Goal: Navigation & Orientation: Find specific page/section

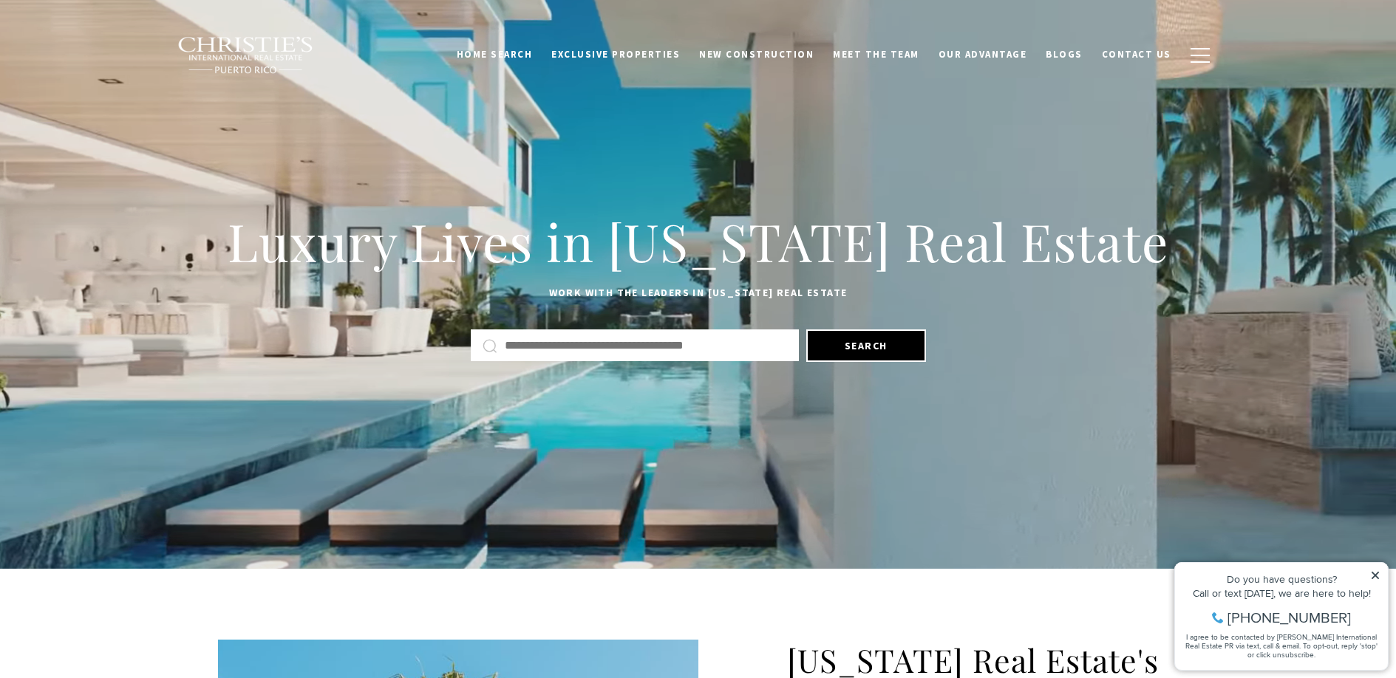
click at [755, 168] on div "Luxury Lives in [US_STATE] Real Estate Work with the leaders in [US_STATE] Real…" at bounding box center [698, 285] width 1396 height 318
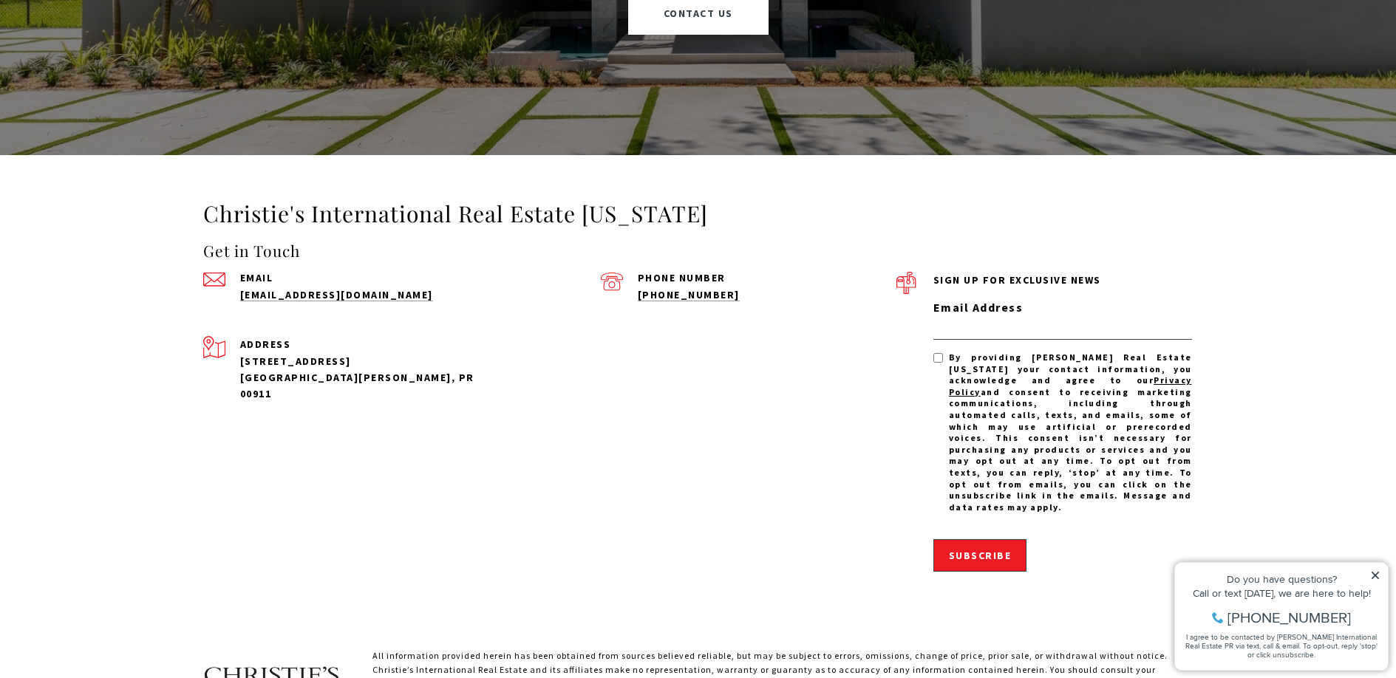
scroll to position [4616, 0]
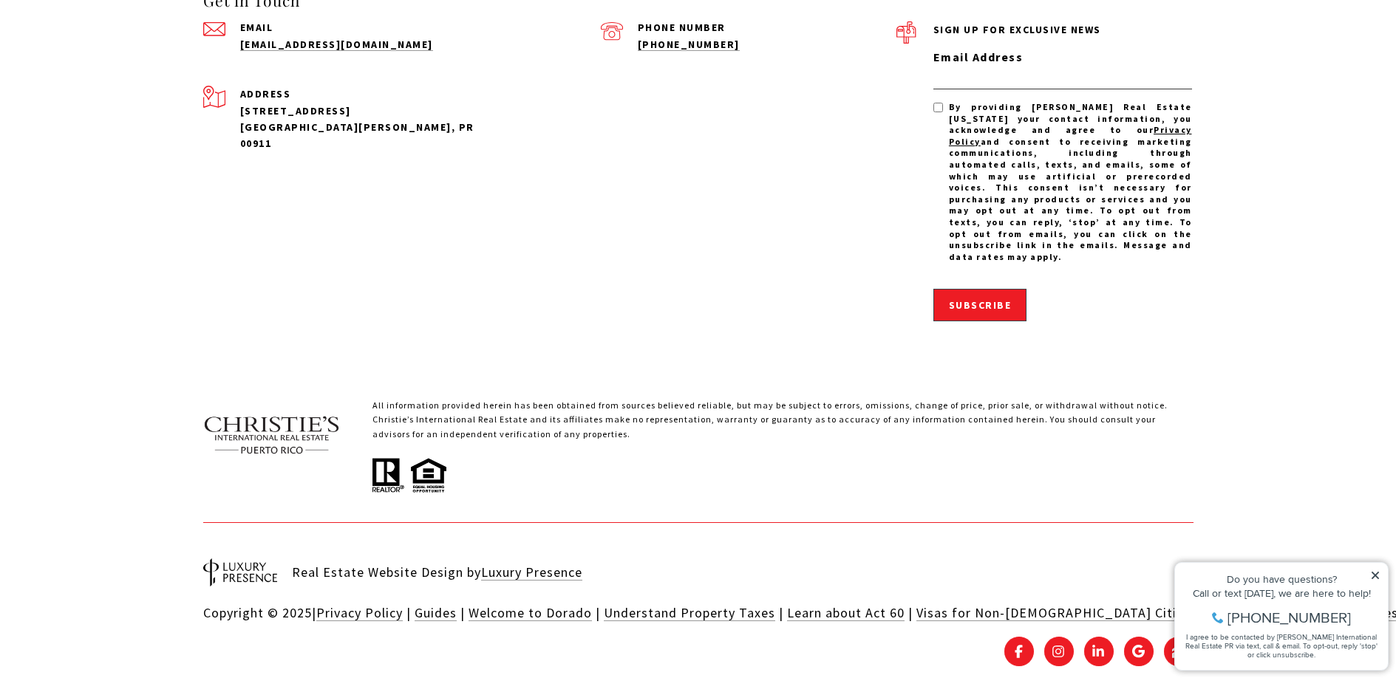
click at [1375, 574] on icon at bounding box center [1375, 575] width 7 height 7
click at [1376, 577] on icon at bounding box center [1375, 576] width 10 height 10
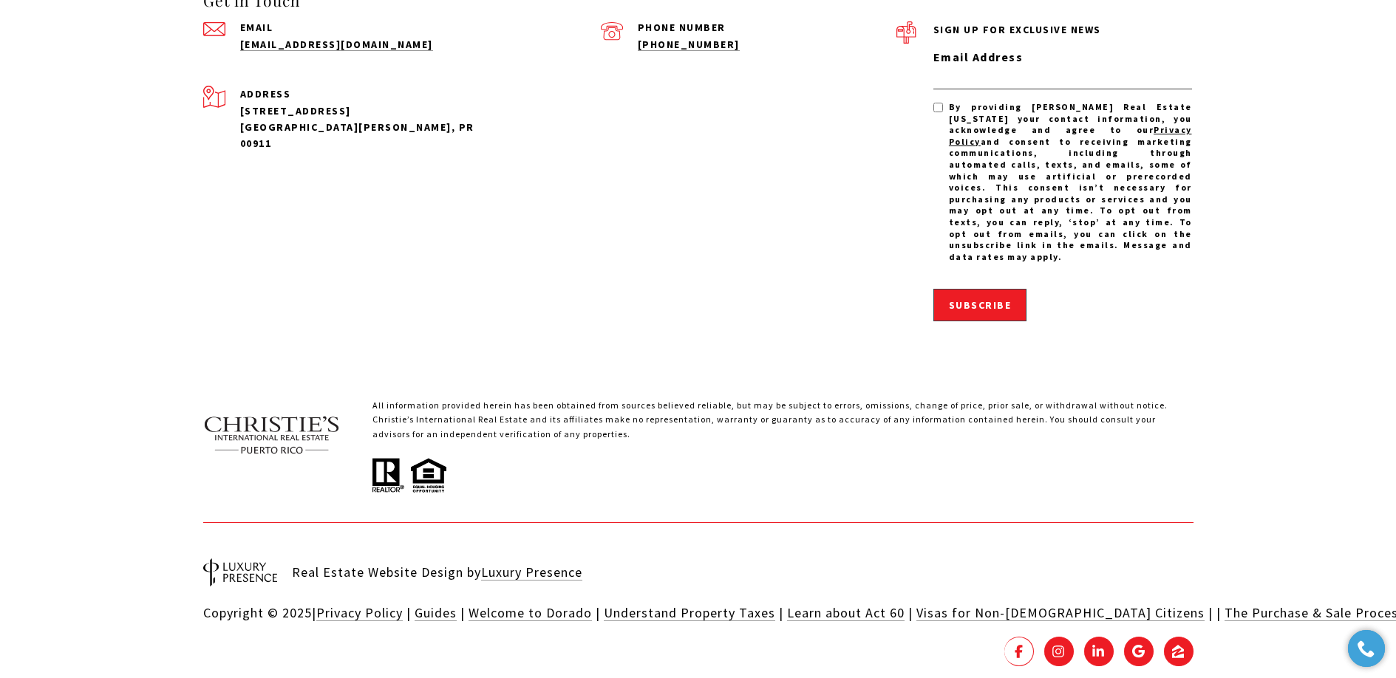
click at [1024, 637] on link "FACEBOOK - open in a new tab" at bounding box center [1019, 652] width 30 height 30
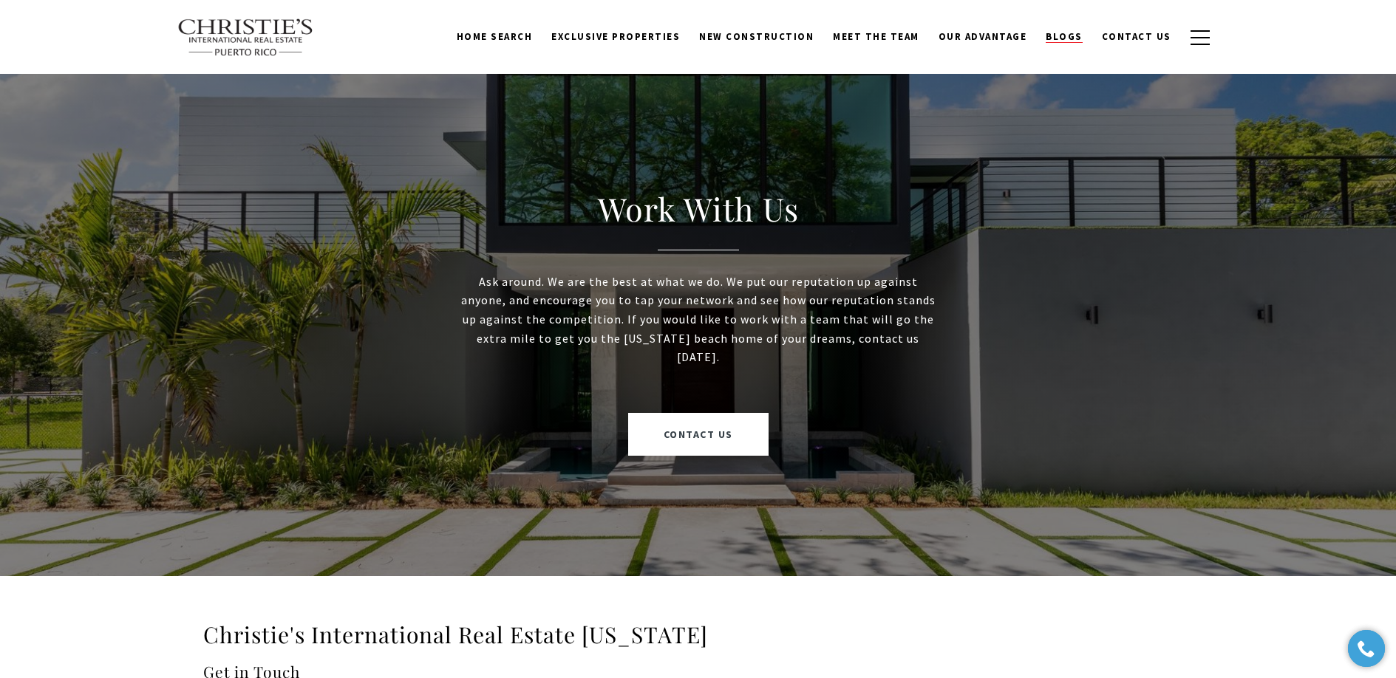
click at [1061, 33] on span "Blogs" at bounding box center [1064, 36] width 37 height 13
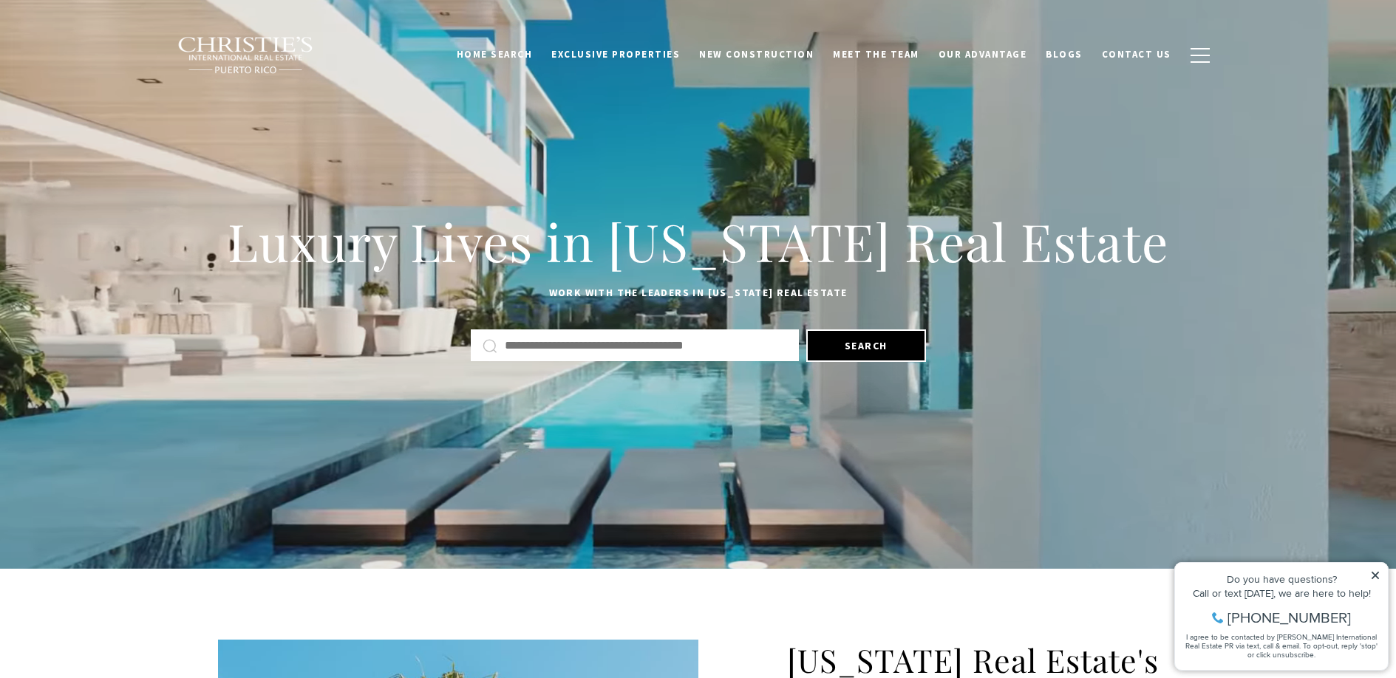
click at [440, 269] on h1 "Luxury Lives in [US_STATE] Real Estate" at bounding box center [698, 241] width 961 height 65
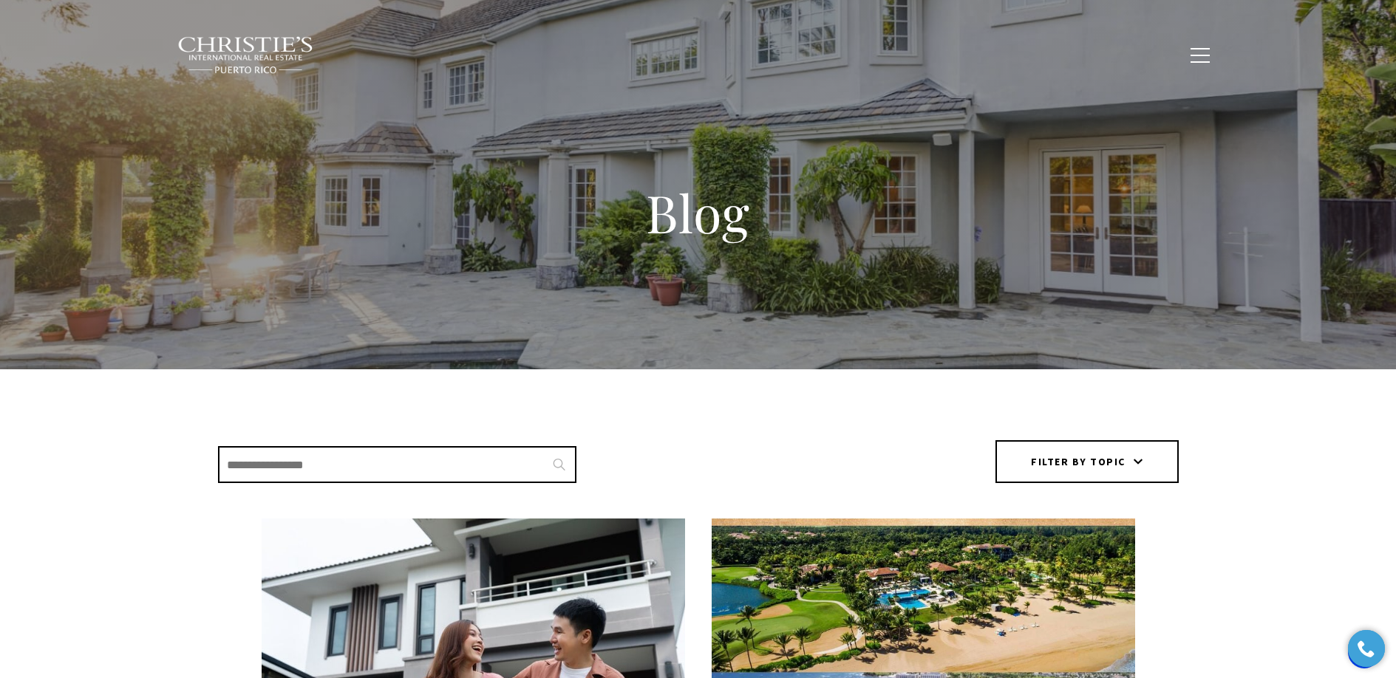
click at [906, 181] on h1 "Blog" at bounding box center [698, 212] width 591 height 65
click at [1057, 443] on button "Filter by topic" at bounding box center [1086, 461] width 183 height 43
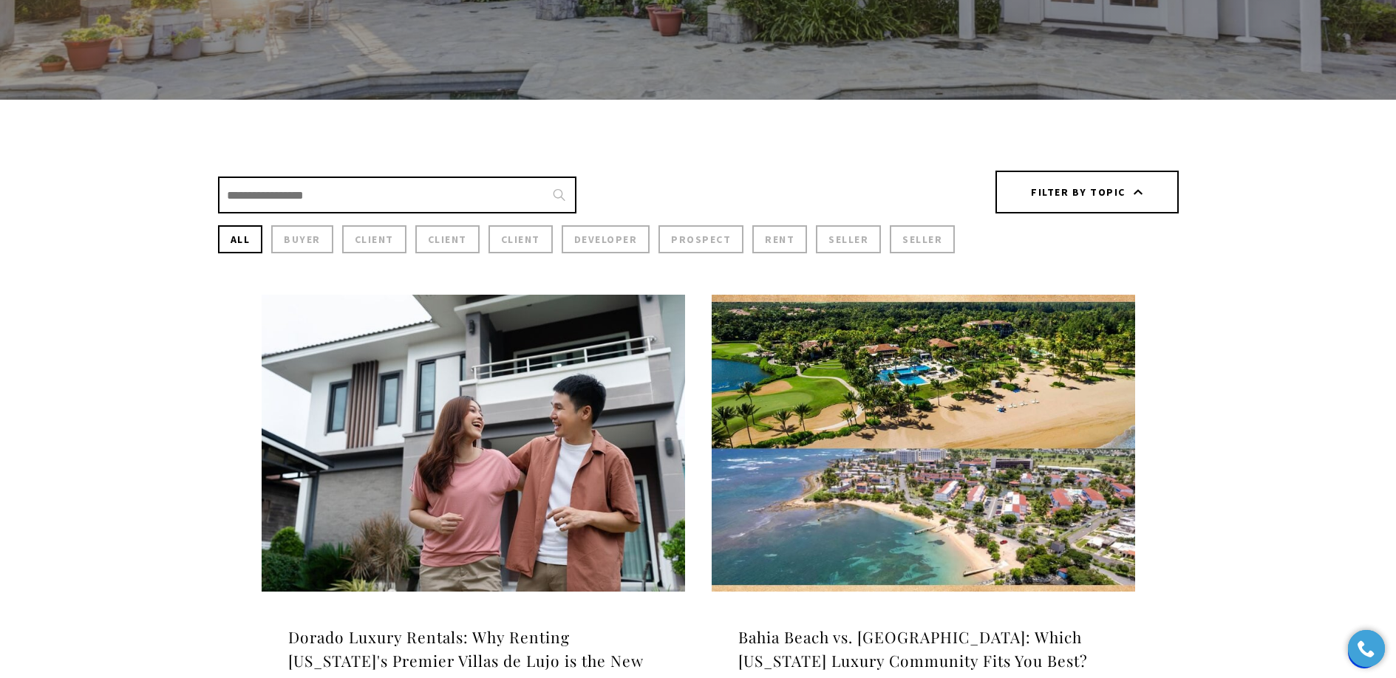
scroll to position [327, 0]
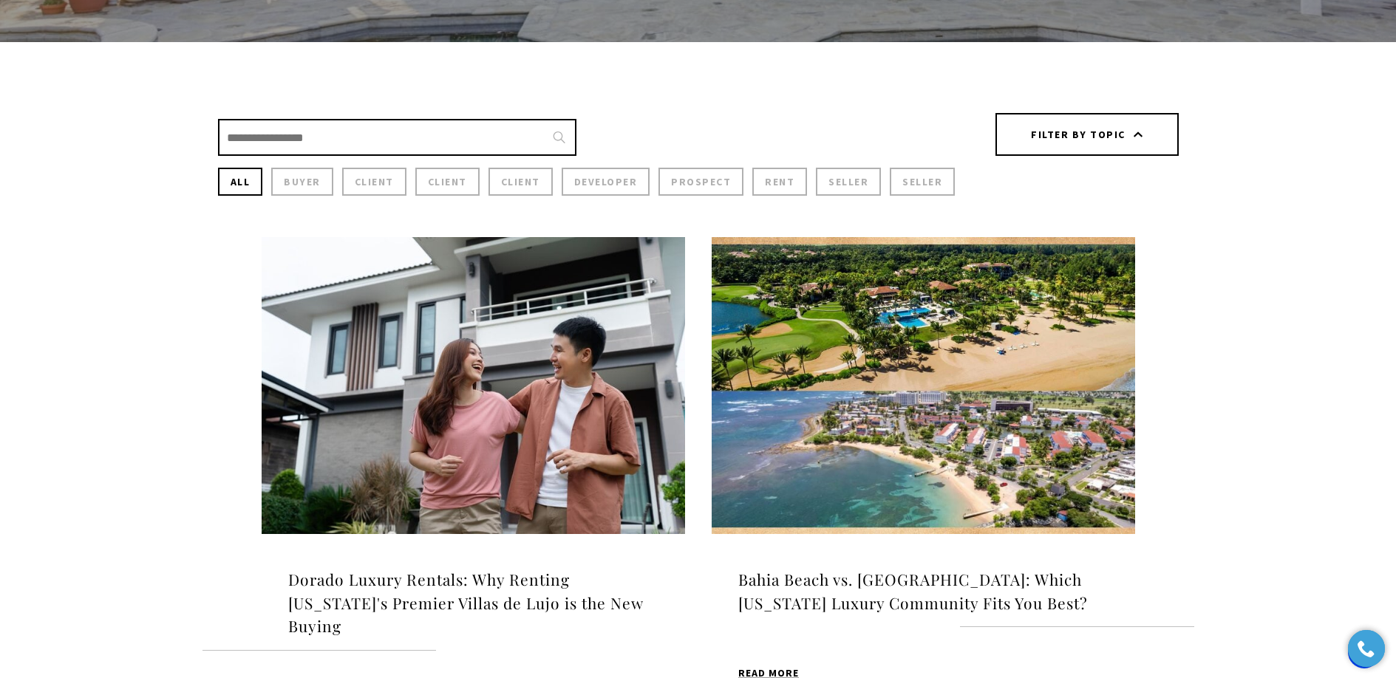
click at [1112, 128] on button "Filter by topic" at bounding box center [1086, 134] width 183 height 43
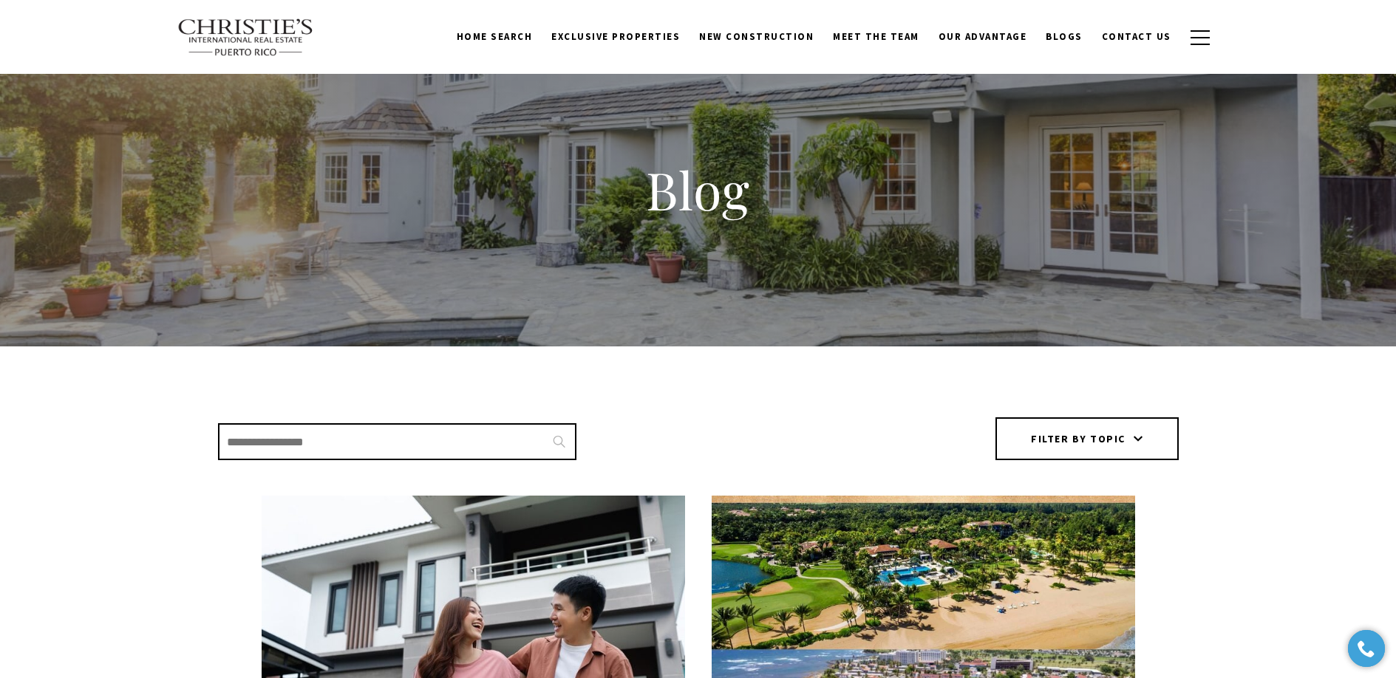
scroll to position [0, 0]
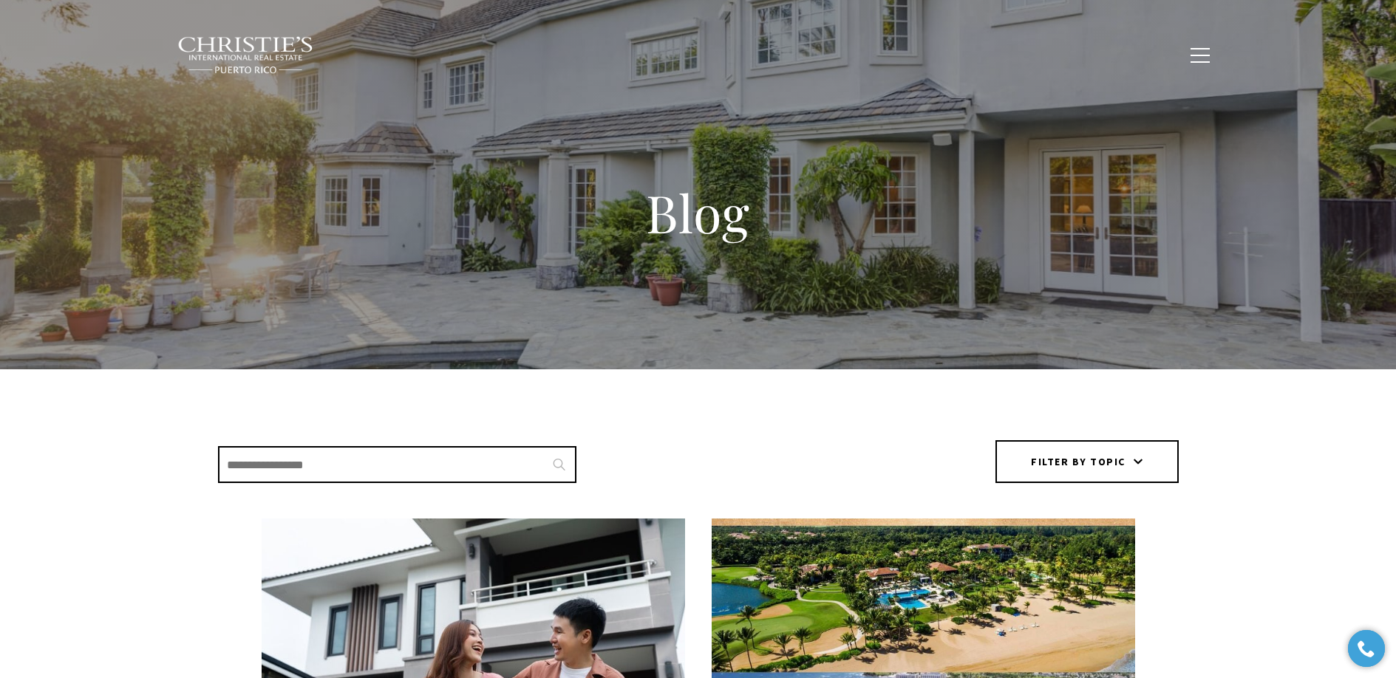
click at [786, 51] on span "New Construction" at bounding box center [756, 54] width 115 height 13
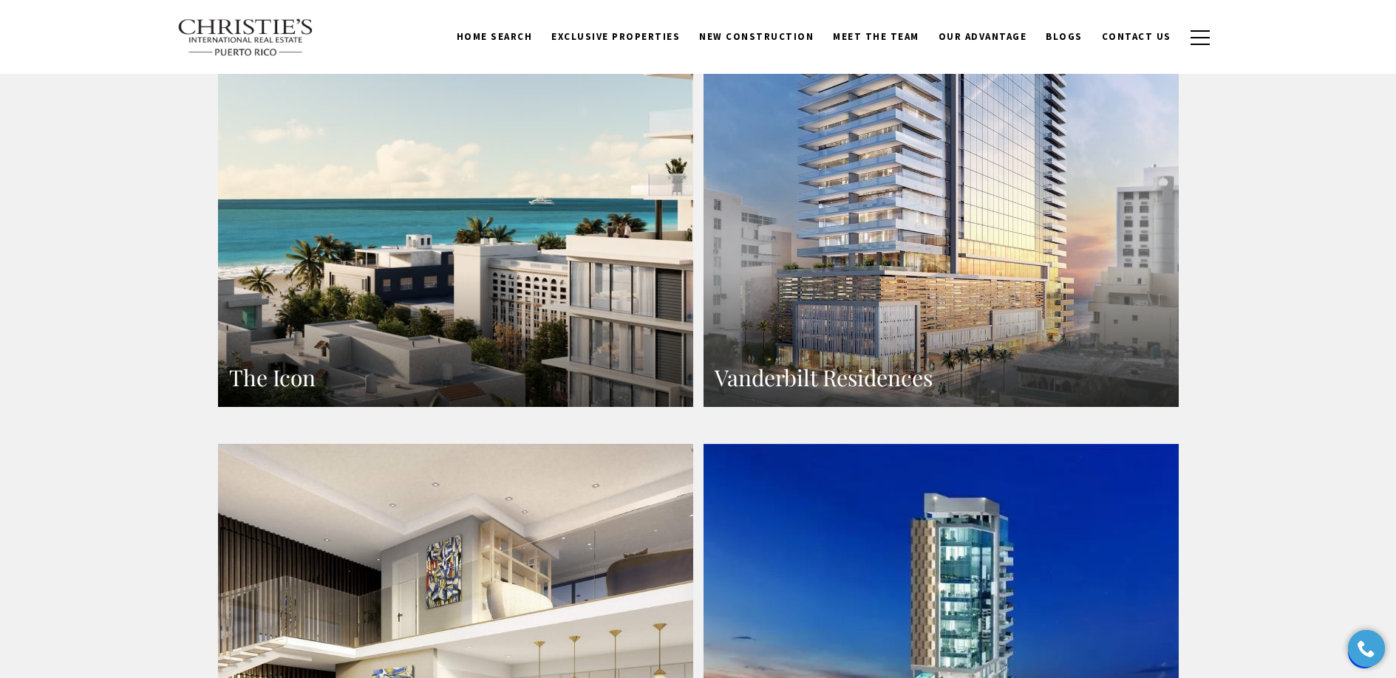
scroll to position [649, 0]
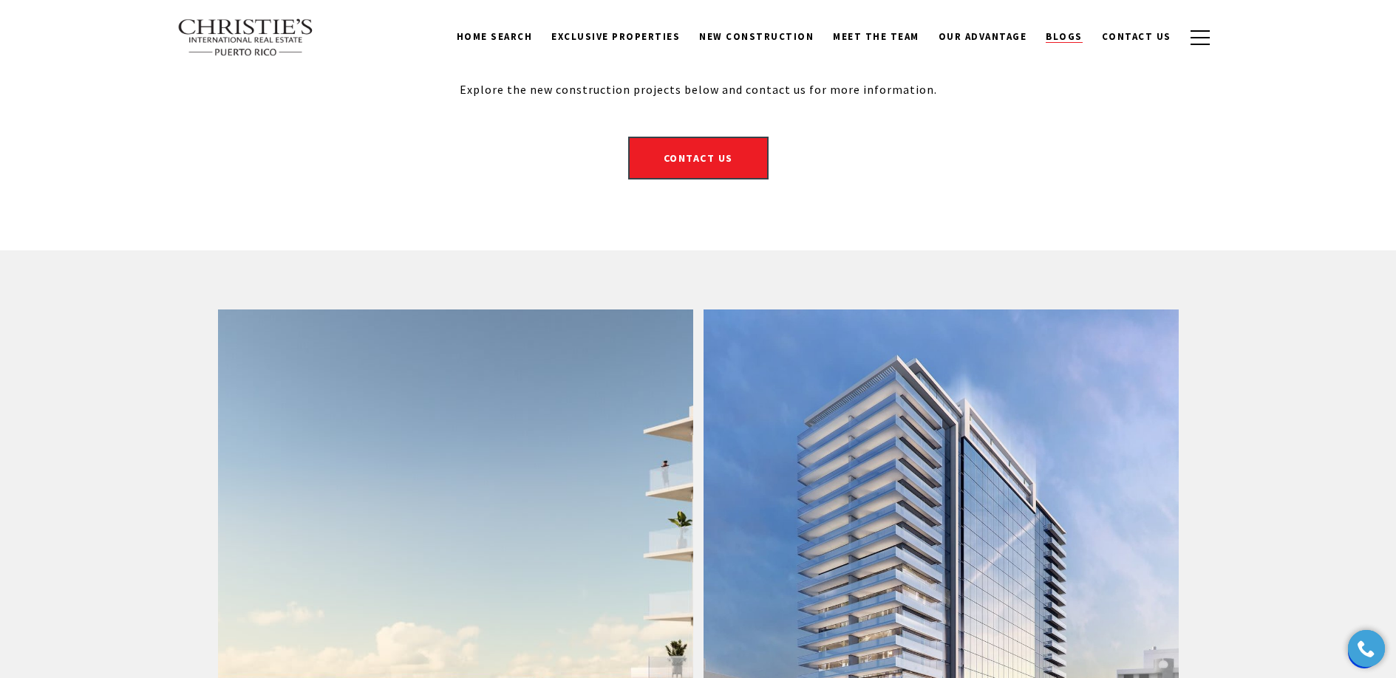
click at [1055, 34] on span "Blogs" at bounding box center [1064, 36] width 37 height 13
